Goal: Find specific page/section: Find specific page/section

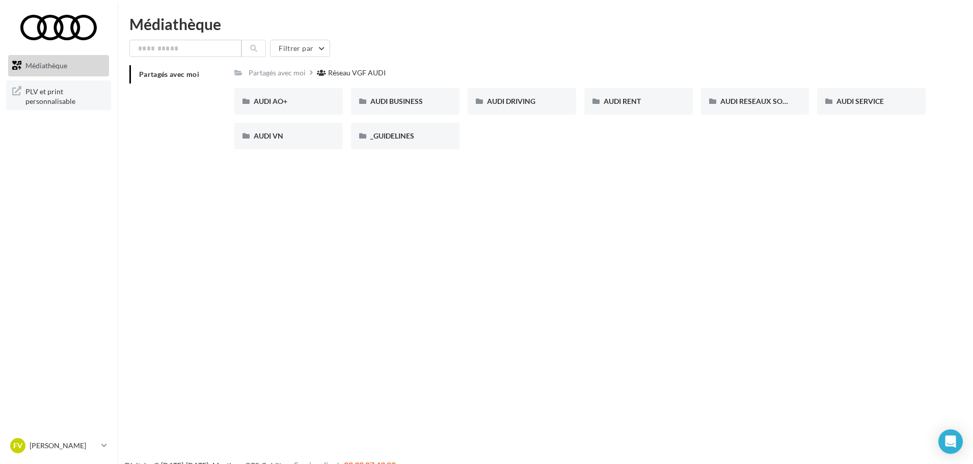
click at [38, 81] on link "PLV et print personnalisable" at bounding box center [58, 95] width 105 height 30
click at [70, 21] on div at bounding box center [59, 27] width 82 height 25
